Goal: Navigation & Orientation: Find specific page/section

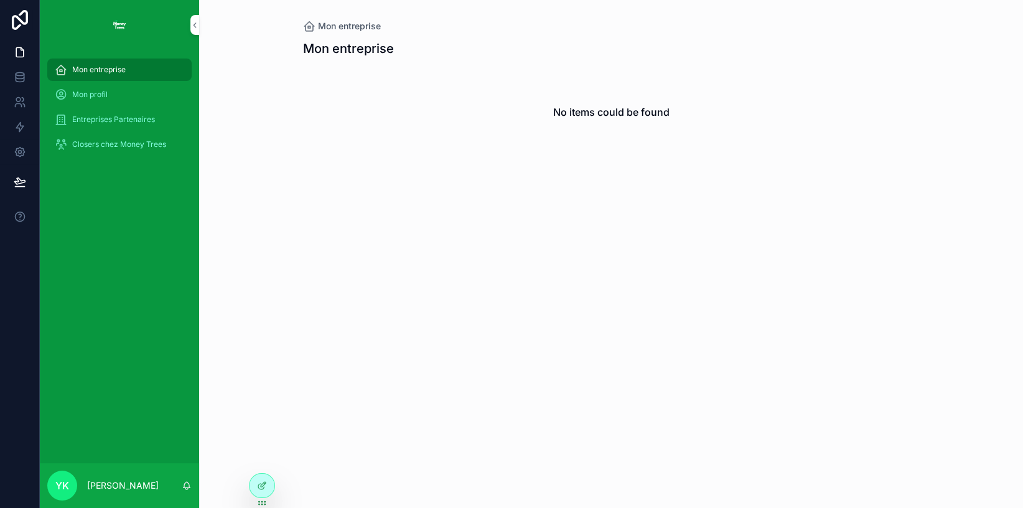
click at [433, 258] on div "Mon entreprise Mon entreprise No items could be found" at bounding box center [611, 254] width 824 height 508
click at [156, 142] on span "Closers chez Money Trees" at bounding box center [119, 144] width 94 height 10
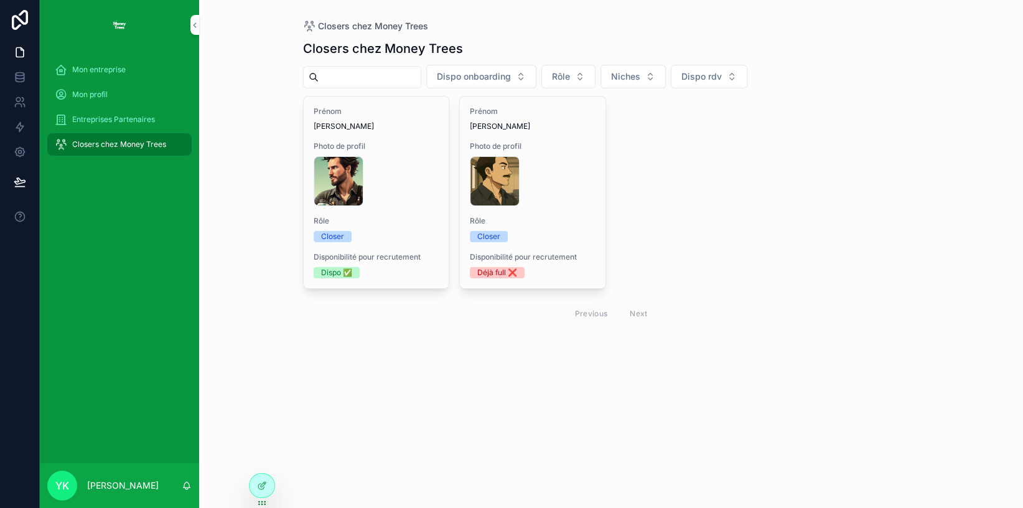
click at [116, 120] on span "Entreprises Partenaires" at bounding box center [113, 120] width 83 height 10
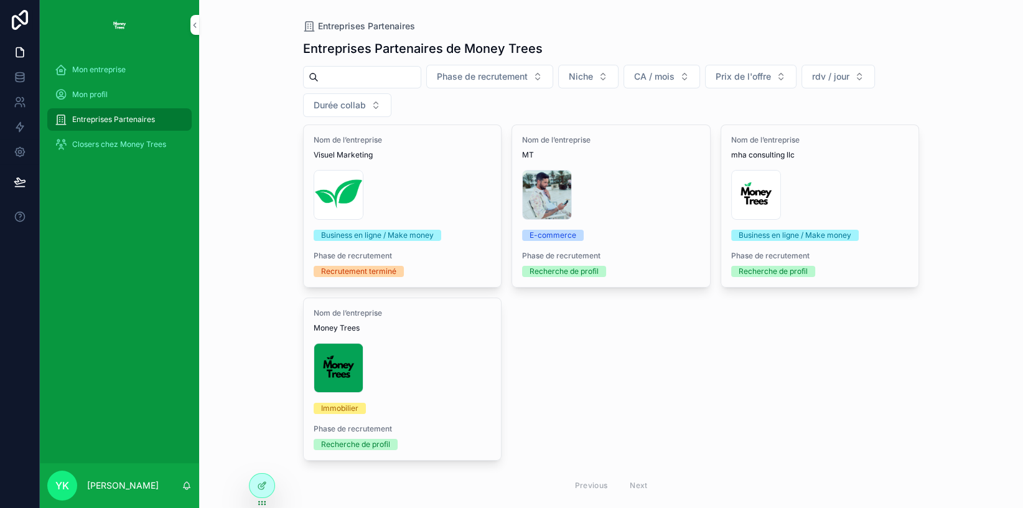
click at [88, 86] on div "Mon profil" at bounding box center [119, 95] width 129 height 20
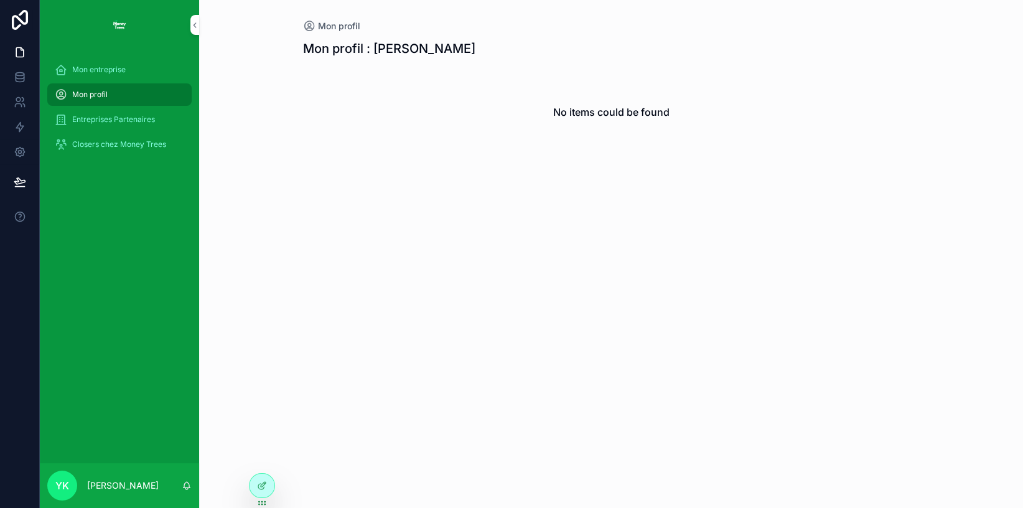
click at [125, 70] on span "Mon entreprise" at bounding box center [99, 70] width 54 height 10
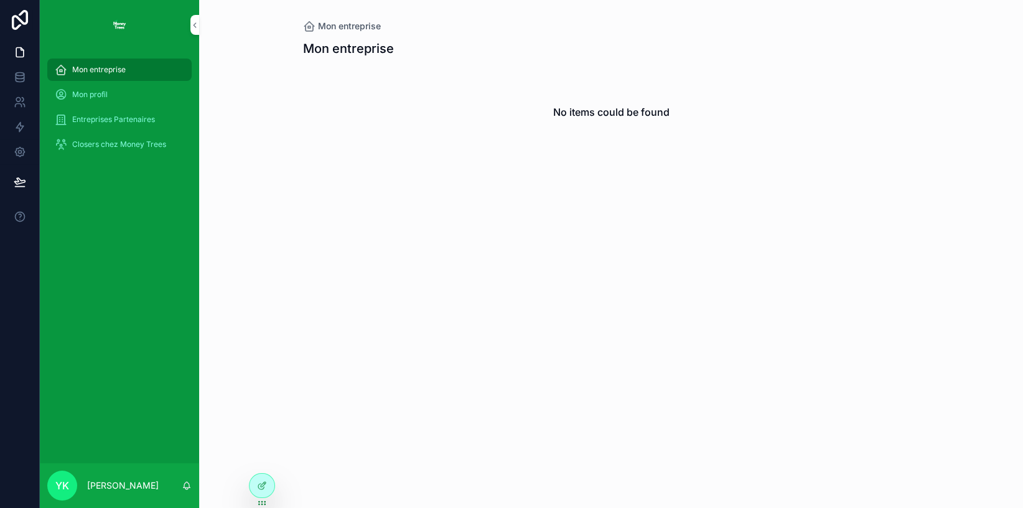
click at [118, 86] on div "Mon profil" at bounding box center [119, 95] width 129 height 20
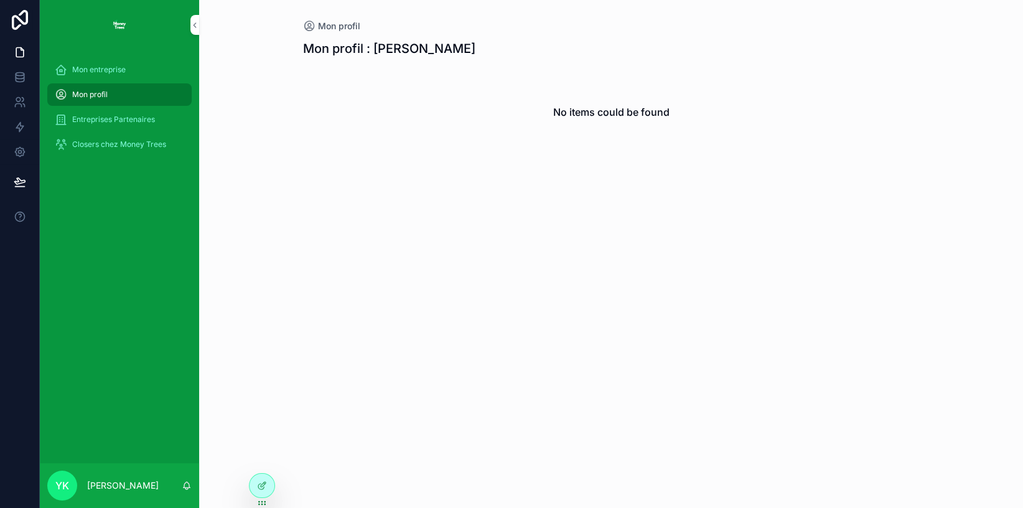
click at [131, 116] on span "Entreprises Partenaires" at bounding box center [113, 120] width 83 height 10
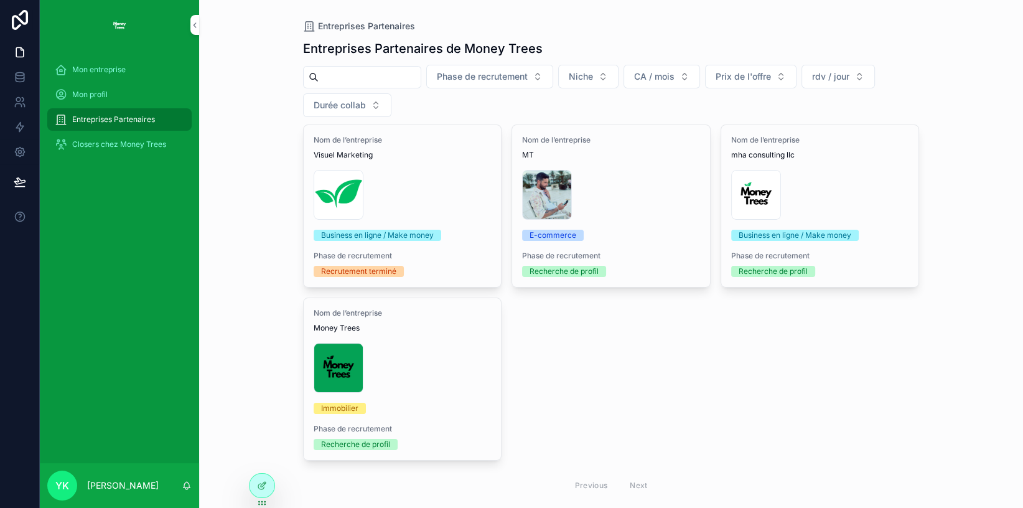
click at [148, 98] on div "Mon profil" at bounding box center [119, 95] width 129 height 20
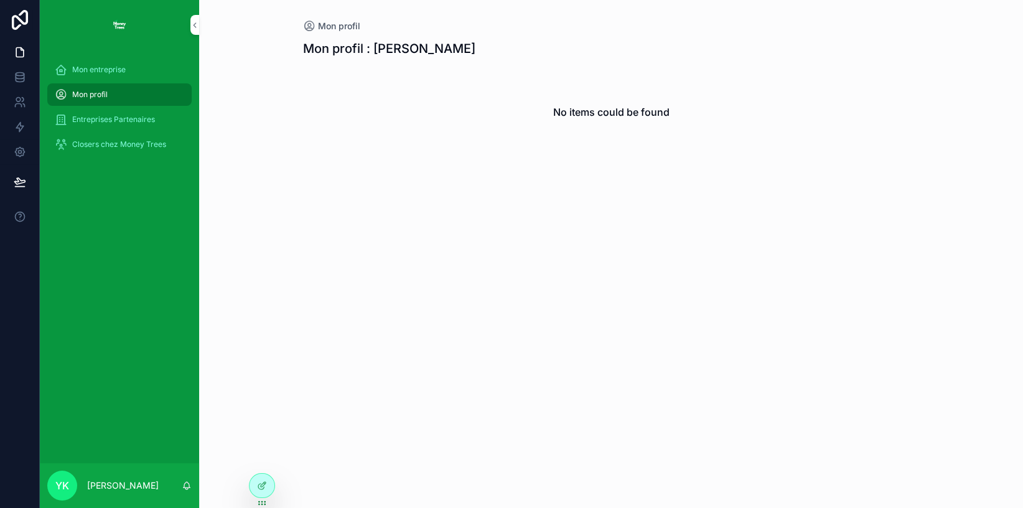
click at [136, 144] on span "Closers chez Money Trees" at bounding box center [119, 144] width 94 height 10
